Goal: Obtain resource: Download file/media

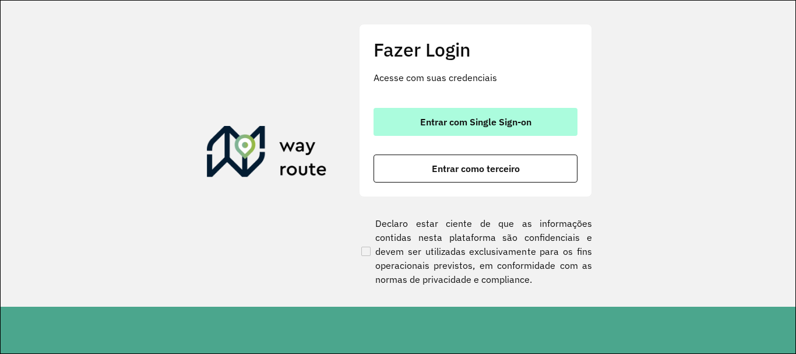
click at [494, 121] on span "Entrar com Single Sign-on" at bounding box center [475, 121] width 111 height 9
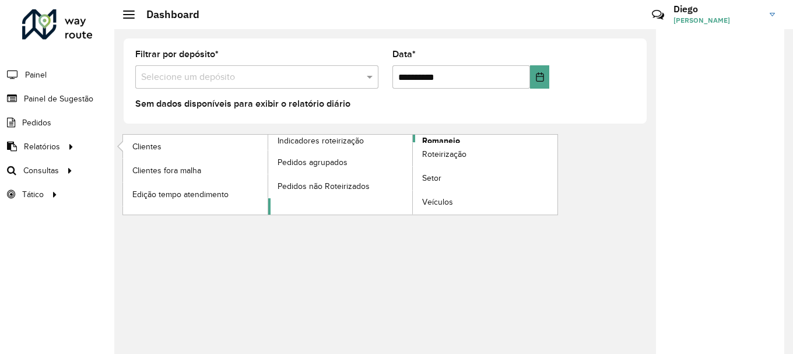
click at [441, 140] on span "Romaneio" at bounding box center [441, 141] width 38 height 12
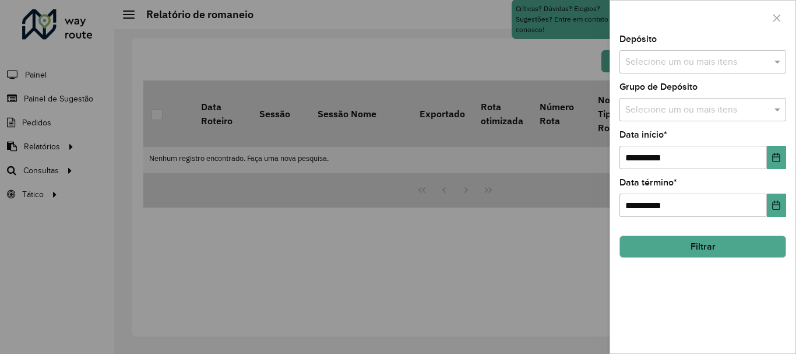
click at [708, 67] on input "text" at bounding box center [696, 62] width 149 height 14
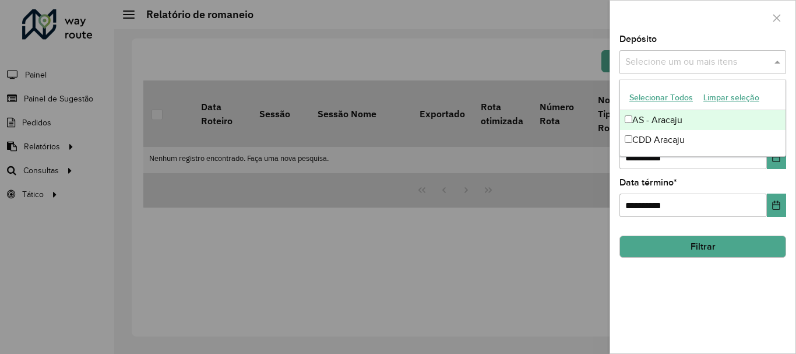
click at [633, 118] on div "AS - Aracaju" at bounding box center [703, 120] width 166 height 20
click at [684, 99] on button "Selecionar Todos" at bounding box center [661, 98] width 74 height 18
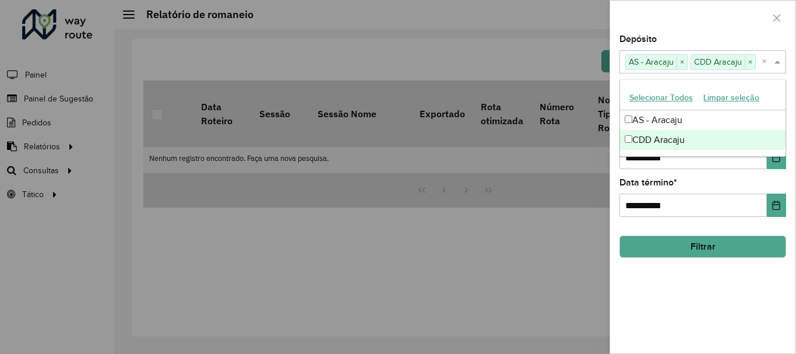
click at [733, 290] on div "**********" at bounding box center [702, 194] width 185 height 318
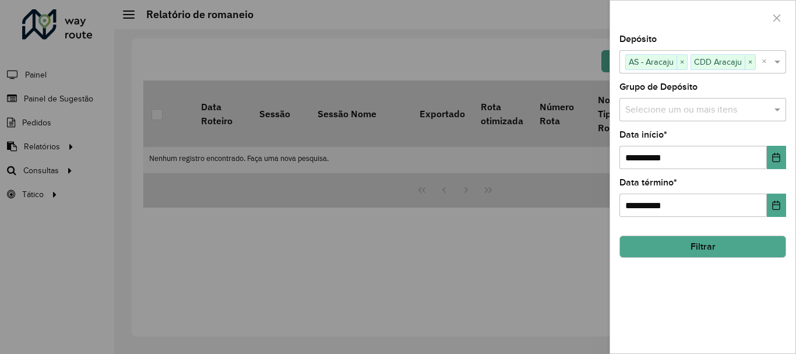
click at [701, 110] on input "text" at bounding box center [696, 110] width 149 height 14
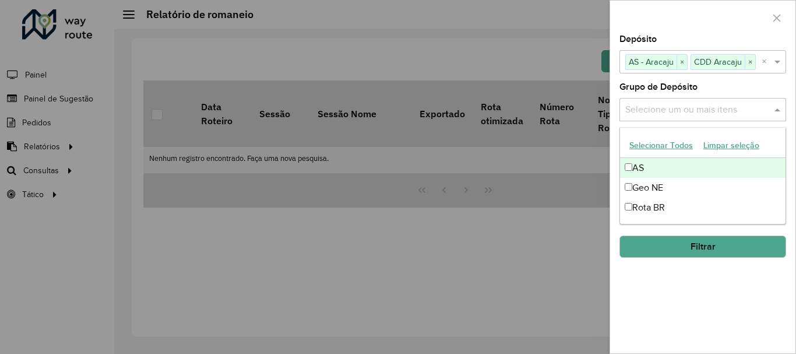
click at [649, 150] on button "Selecionar Todos" at bounding box center [661, 145] width 74 height 18
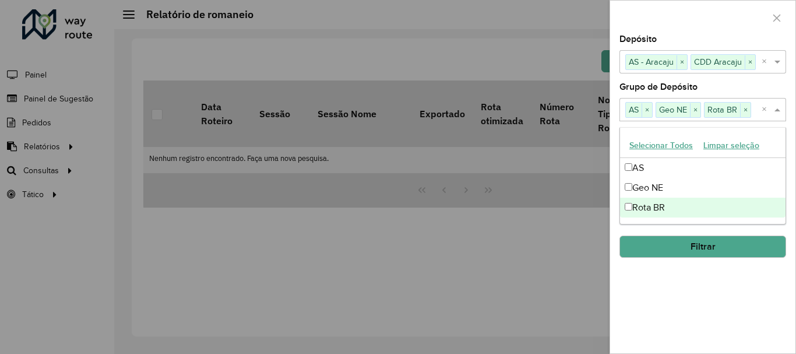
click at [718, 283] on div "**********" at bounding box center [702, 194] width 185 height 318
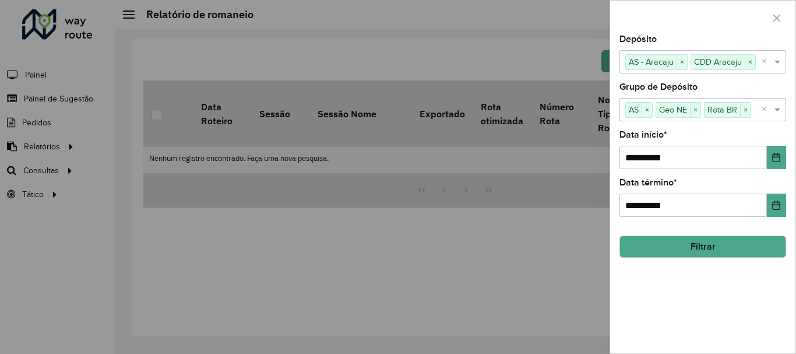
click at [715, 240] on button "Filtrar" at bounding box center [703, 246] width 167 height 22
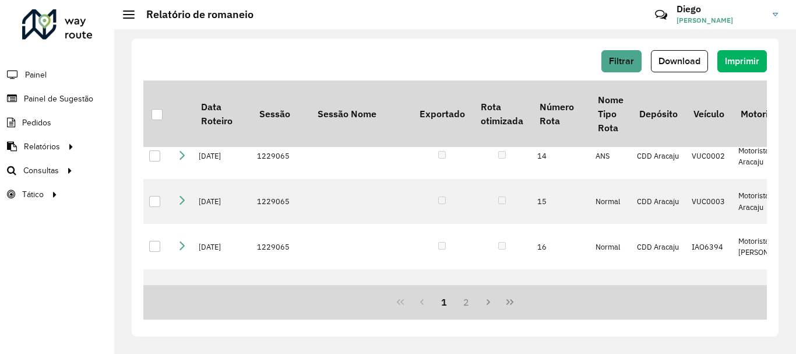
scroll to position [525, 0]
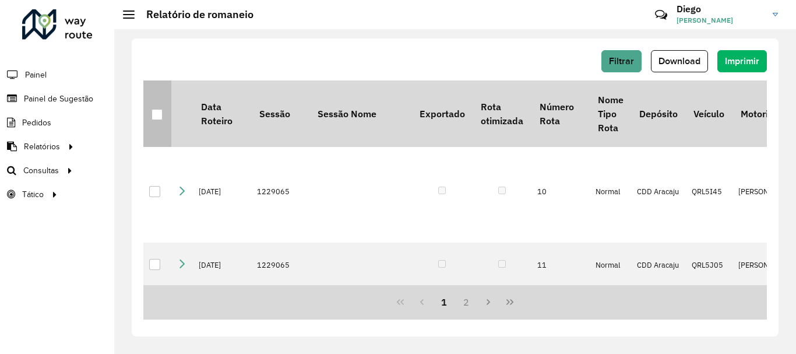
click at [158, 115] on div at bounding box center [157, 114] width 11 height 11
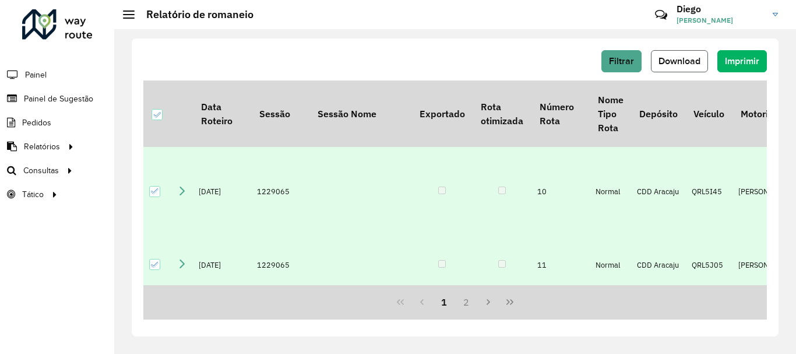
click at [680, 58] on span "Download" at bounding box center [680, 61] width 42 height 10
